Goal: Obtain resource: Obtain resource

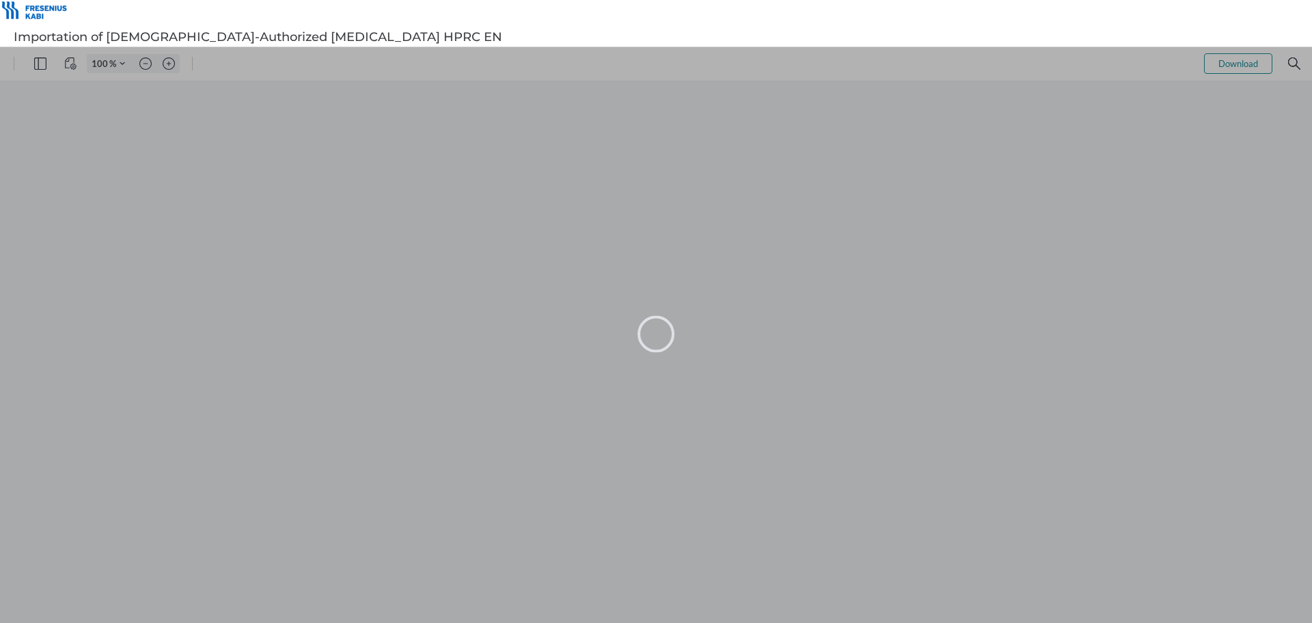
type input "99"
